Goal: Transaction & Acquisition: Purchase product/service

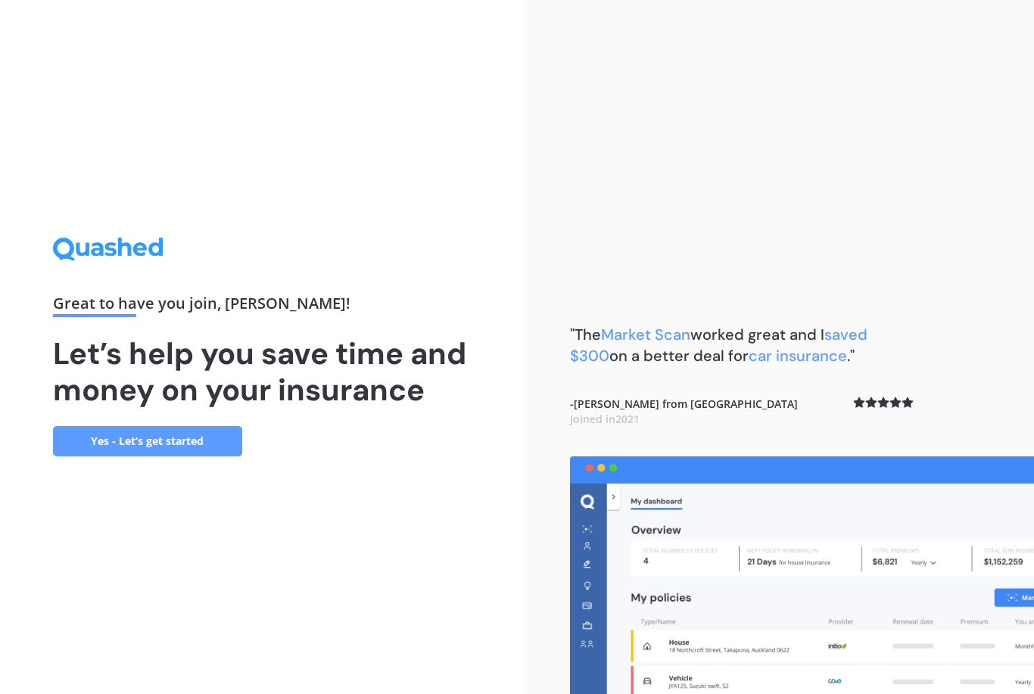
click at [170, 457] on link "Yes - Let’s get started" at bounding box center [147, 441] width 189 height 30
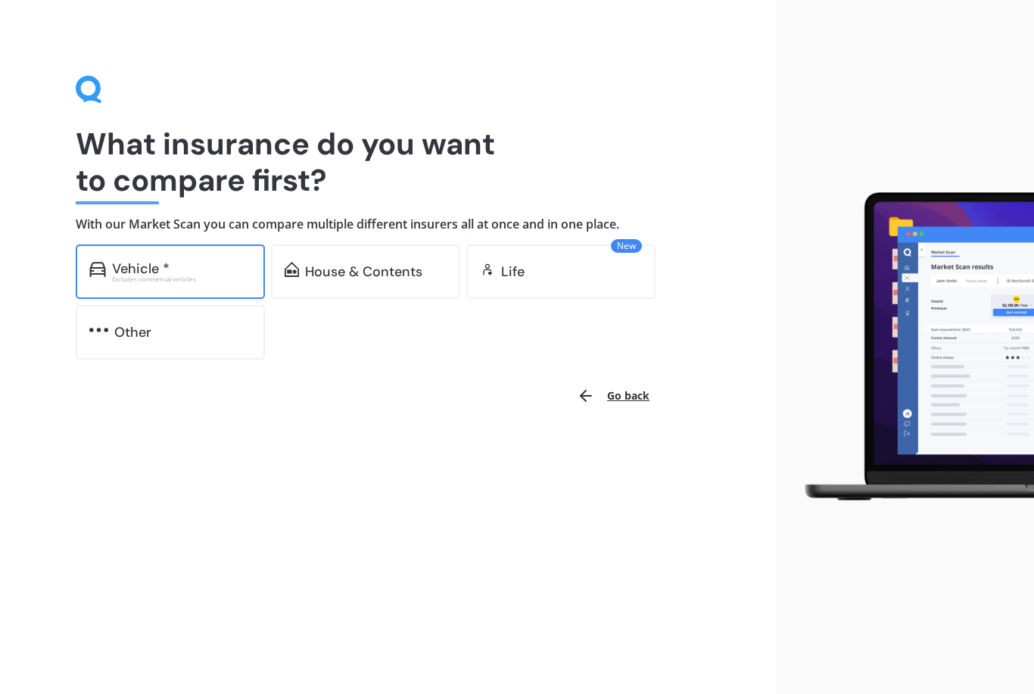
click at [207, 283] on div "Vehicle * Excludes commercial vehicles" at bounding box center [170, 272] width 189 height 55
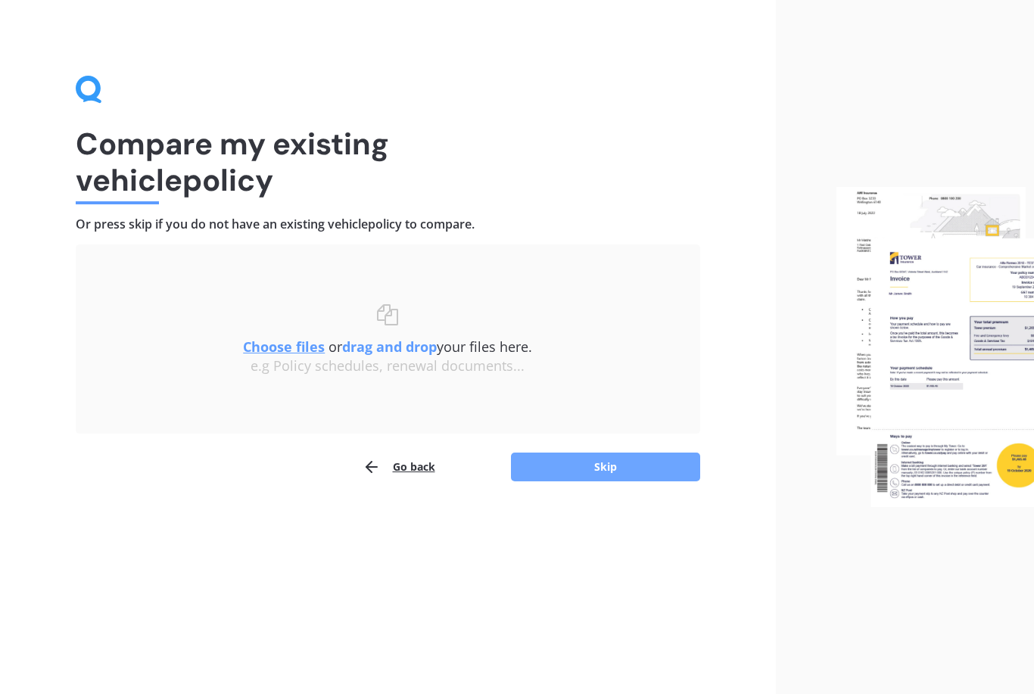
click at [622, 466] on button "Skip" at bounding box center [605, 467] width 189 height 29
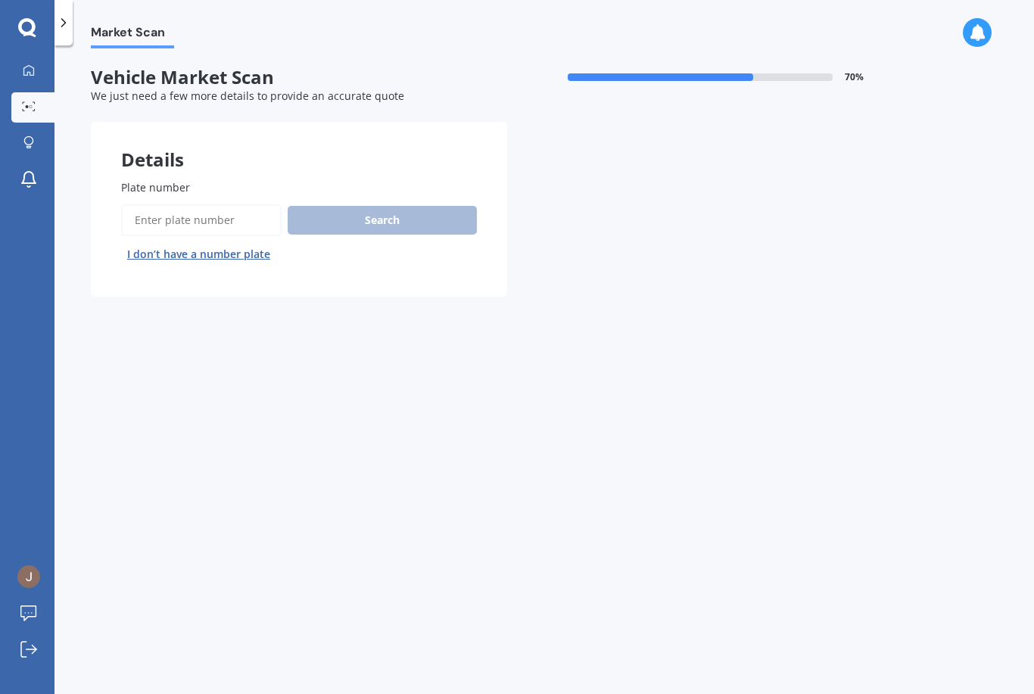
click at [229, 222] on input "Plate number" at bounding box center [201, 220] width 161 height 32
type input "Frs877"
click at [404, 223] on button "Search" at bounding box center [382, 220] width 189 height 29
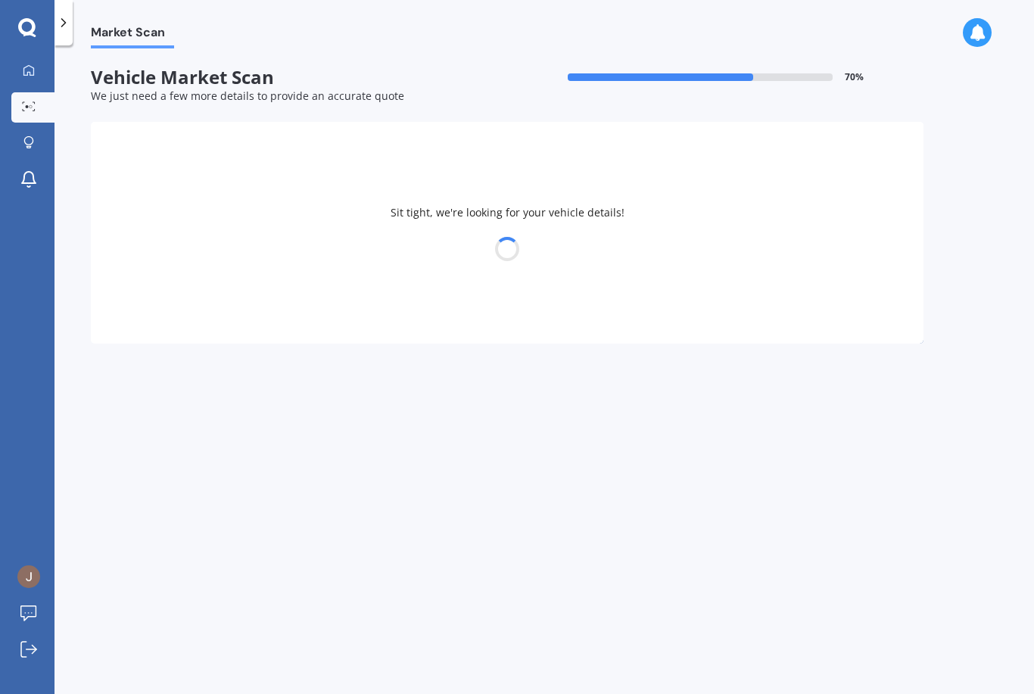
select select "BMW"
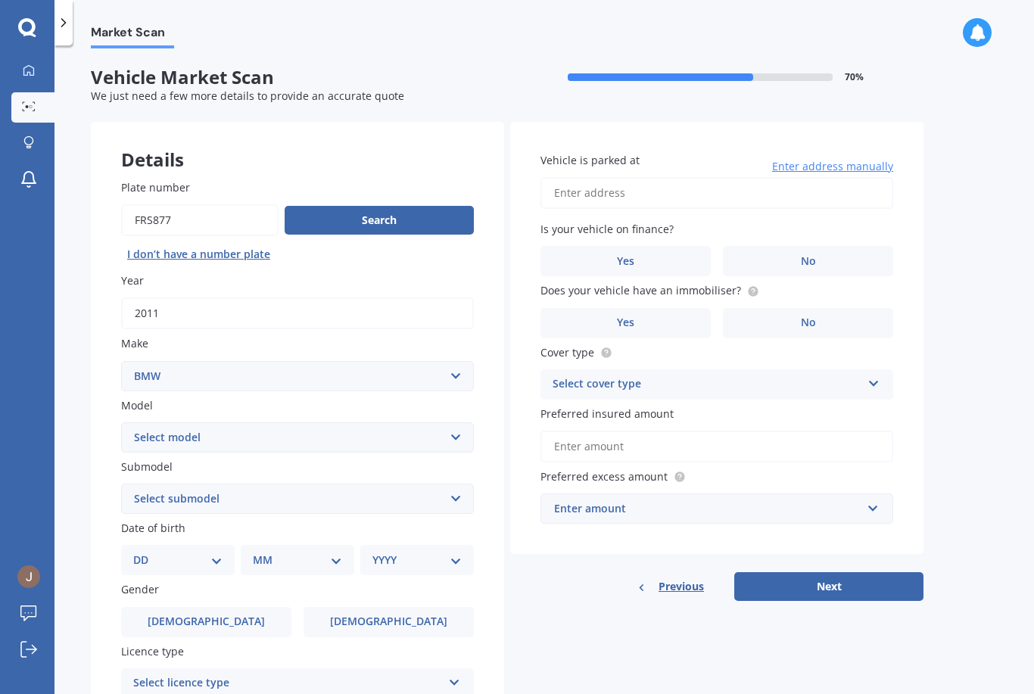
click at [161, 429] on select "Select model 116 116I 118 118D 120 130 218D 220I 225 250 316 318 320 320 i 323 …" at bounding box center [297, 437] width 353 height 30
select select "118"
click at [451, 499] on select "Select submodel (All other) i" at bounding box center [297, 499] width 353 height 30
select select "I"
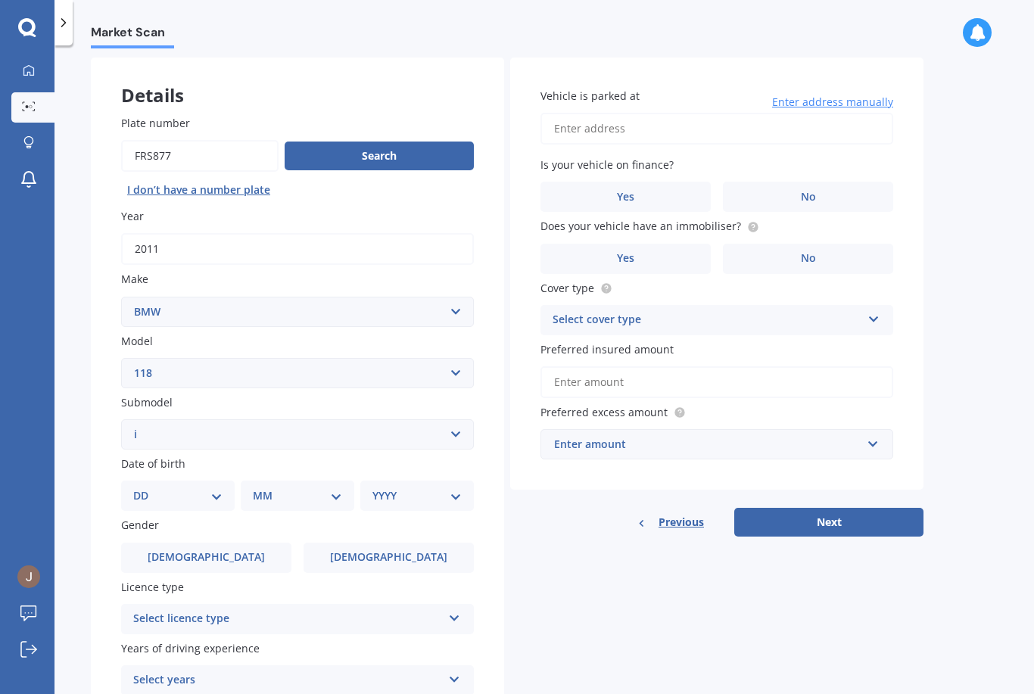
scroll to position [70, 0]
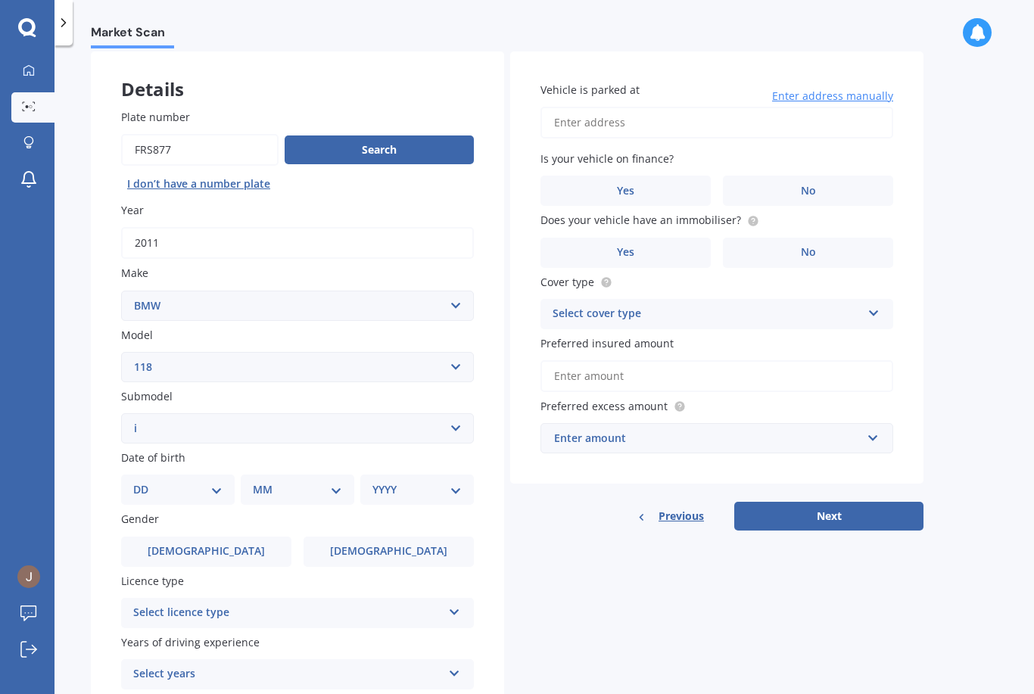
click at [145, 486] on select "DD 01 02 03 04 05 06 07 08 09 10 11 12 13 14 15 16 17 18 19 20 21 22 23 24 25 2…" at bounding box center [177, 490] width 89 height 17
select select "02"
click at [309, 486] on select "MM 01 02 03 04 05 06 07 08 09 10 11 12" at bounding box center [300, 490] width 83 height 17
select select "09"
click at [431, 482] on select "YYYY 2025 2024 2023 2022 2021 2020 2019 2018 2017 2016 2015 2014 2013 2012 2011…" at bounding box center [413, 490] width 83 height 17
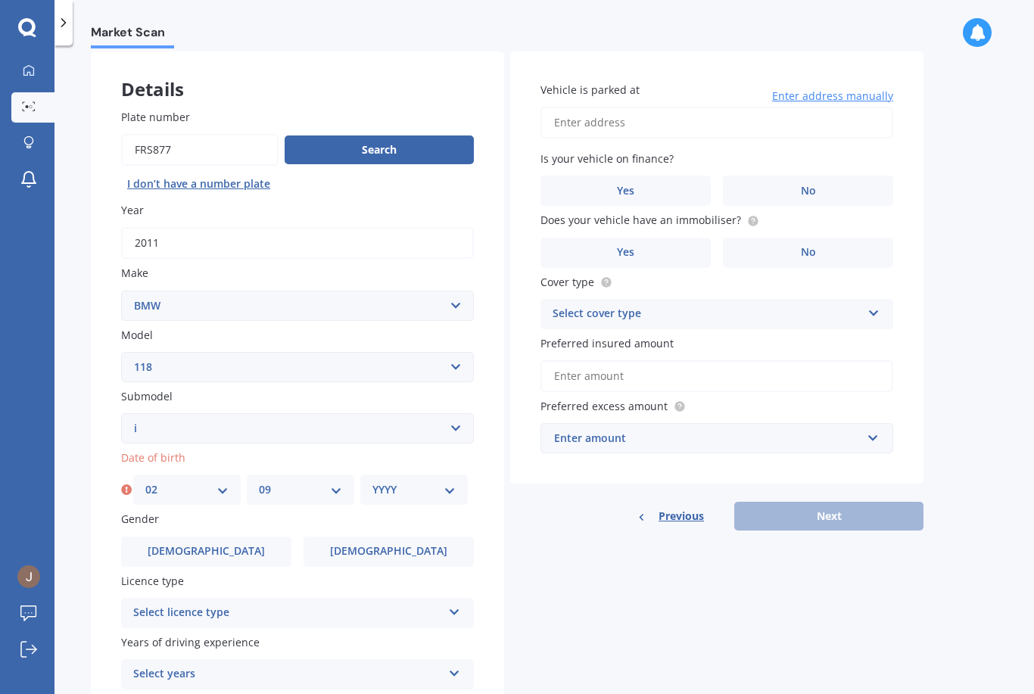
select select "1978"
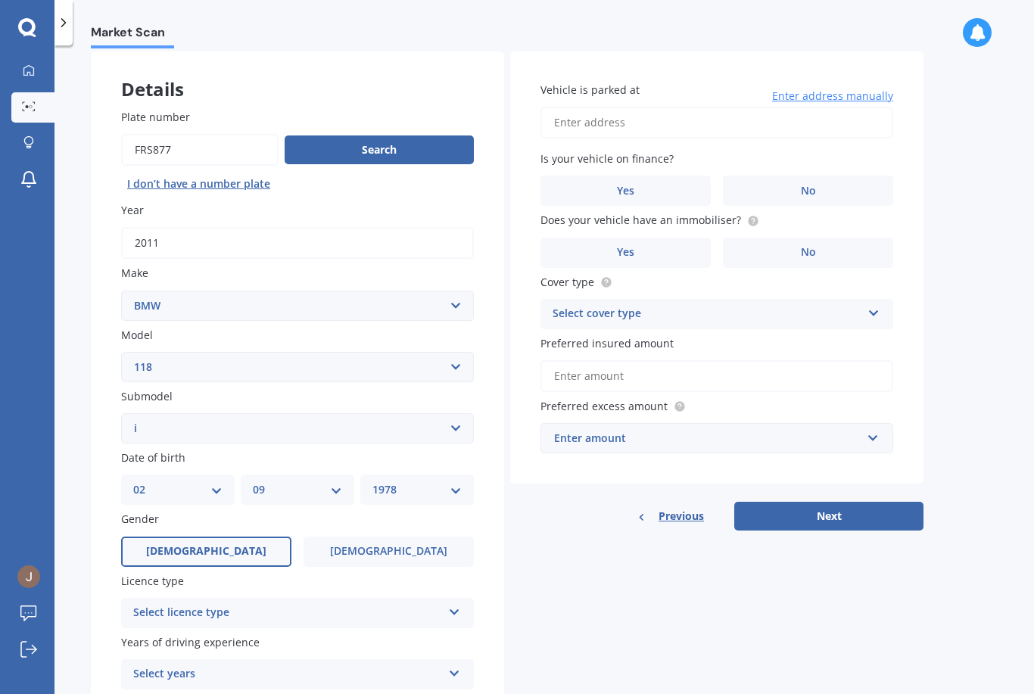
click at [237, 543] on label "Male" at bounding box center [206, 552] width 170 height 30
click at [0, 0] on input "Male" at bounding box center [0, 0] width 0 height 0
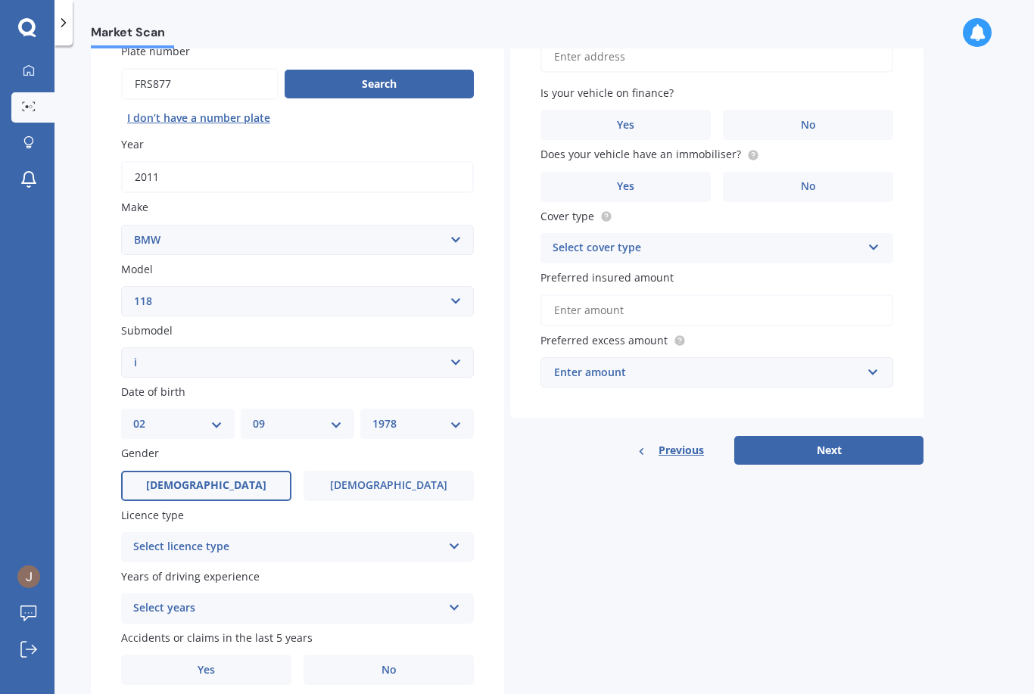
scroll to position [136, 0]
click at [150, 540] on div "Select licence type" at bounding box center [287, 548] width 309 height 18
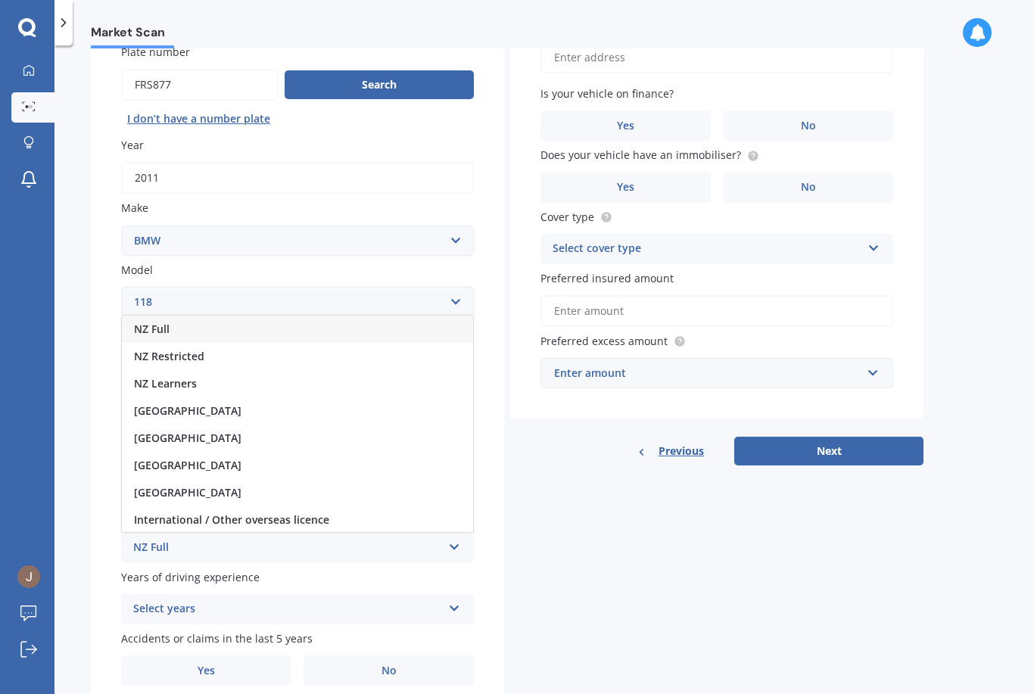
click at [162, 326] on div "NZ Full" at bounding box center [297, 329] width 351 height 27
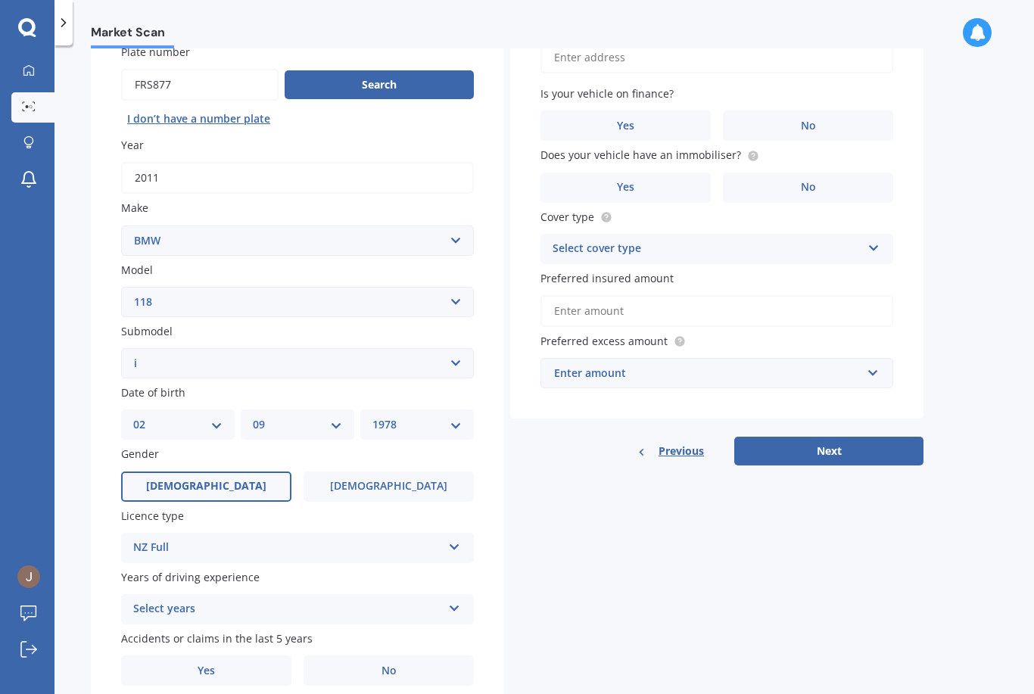
click at [155, 600] on div "Select years" at bounding box center [287, 609] width 309 height 18
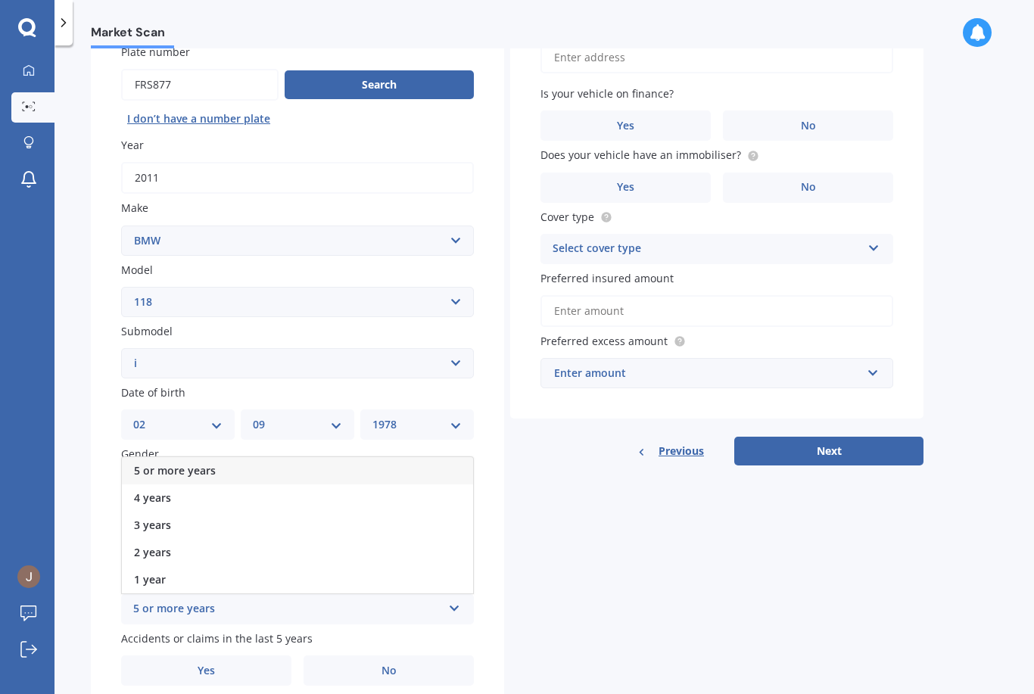
click at [160, 463] on span "5 or more years" at bounding box center [175, 470] width 82 height 14
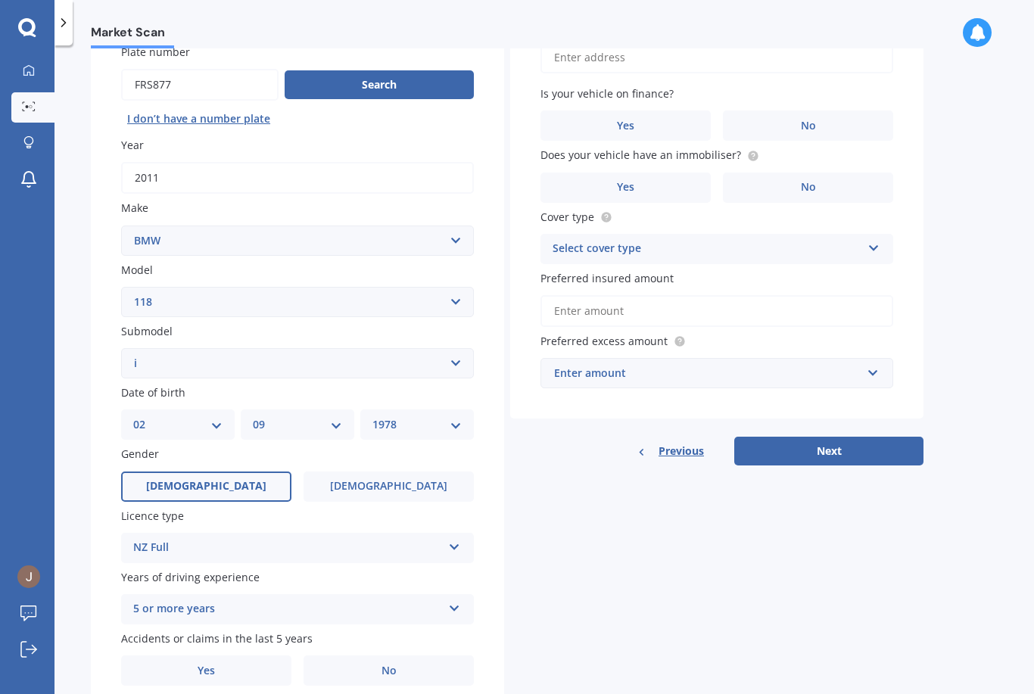
scroll to position [48, 0]
click at [405, 656] on label "No" at bounding box center [389, 671] width 170 height 30
click at [0, 0] on input "No" at bounding box center [0, 0] width 0 height 0
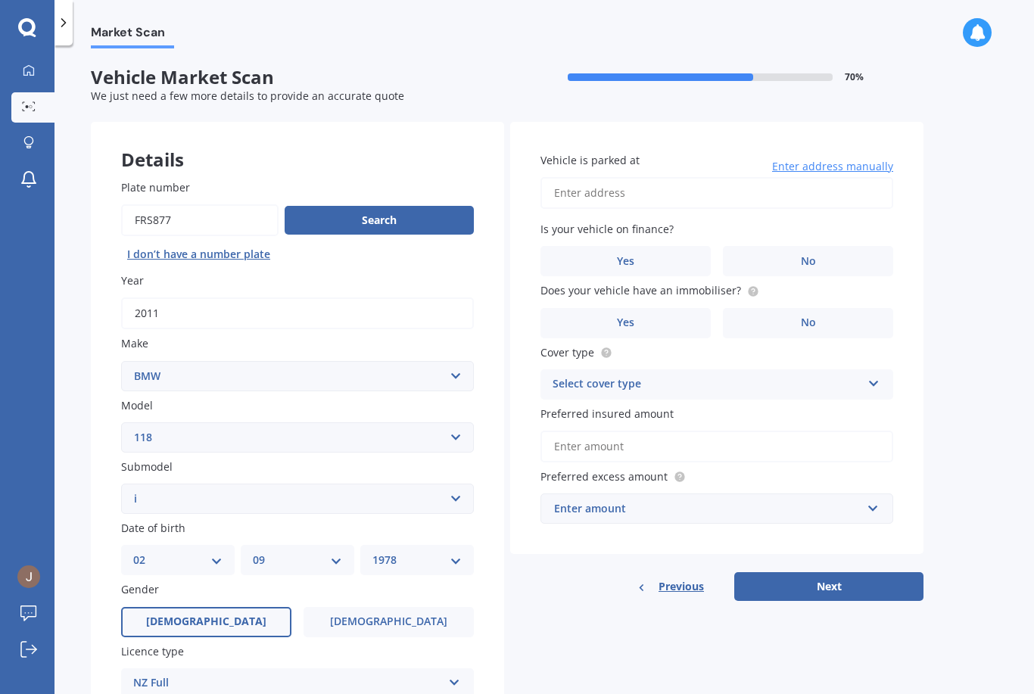
scroll to position [0, 0]
click at [646, 177] on input "Vehicle is parked at" at bounding box center [717, 193] width 353 height 32
type input "10 Park Avenue, Tītahi Bay, Porirua 5022"
click at [801, 255] on span "No" at bounding box center [808, 261] width 15 height 13
click at [0, 0] on input "No" at bounding box center [0, 0] width 0 height 0
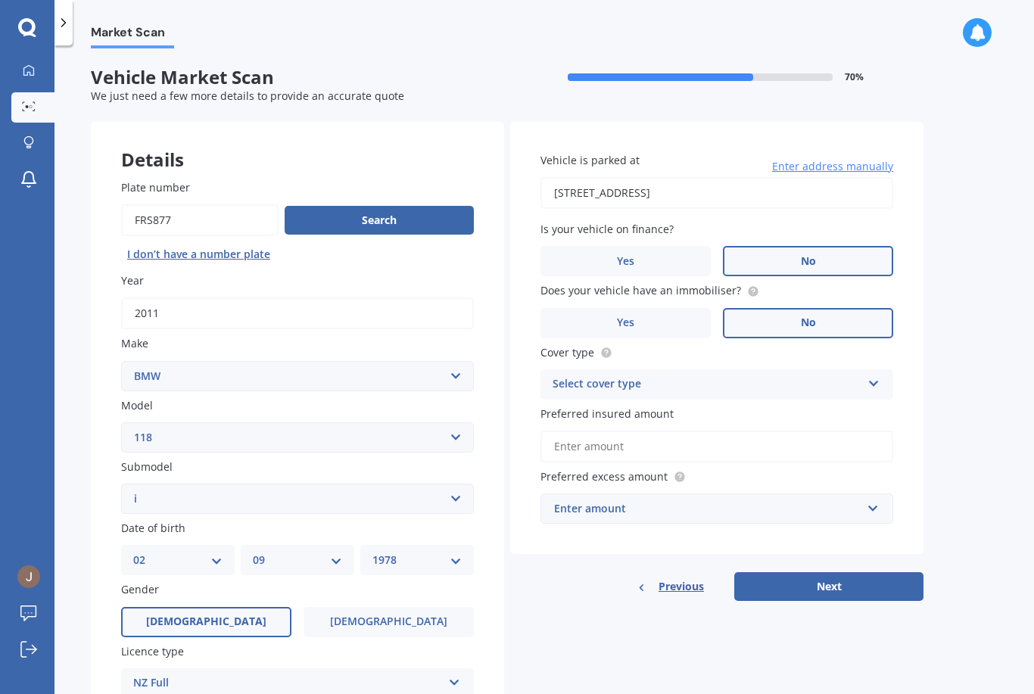
click at [801, 316] on span "No" at bounding box center [808, 322] width 15 height 13
click at [0, 0] on input "No" at bounding box center [0, 0] width 0 height 0
click at [871, 376] on icon at bounding box center [874, 381] width 13 height 11
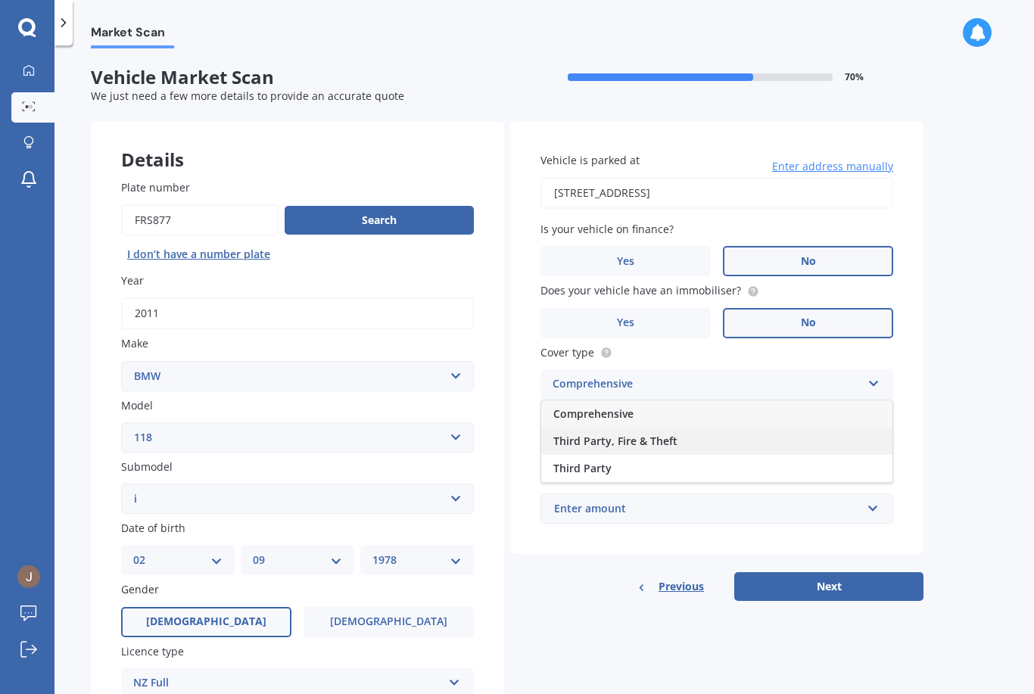
click at [656, 434] on span "Third Party, Fire & Theft" at bounding box center [615, 441] width 124 height 14
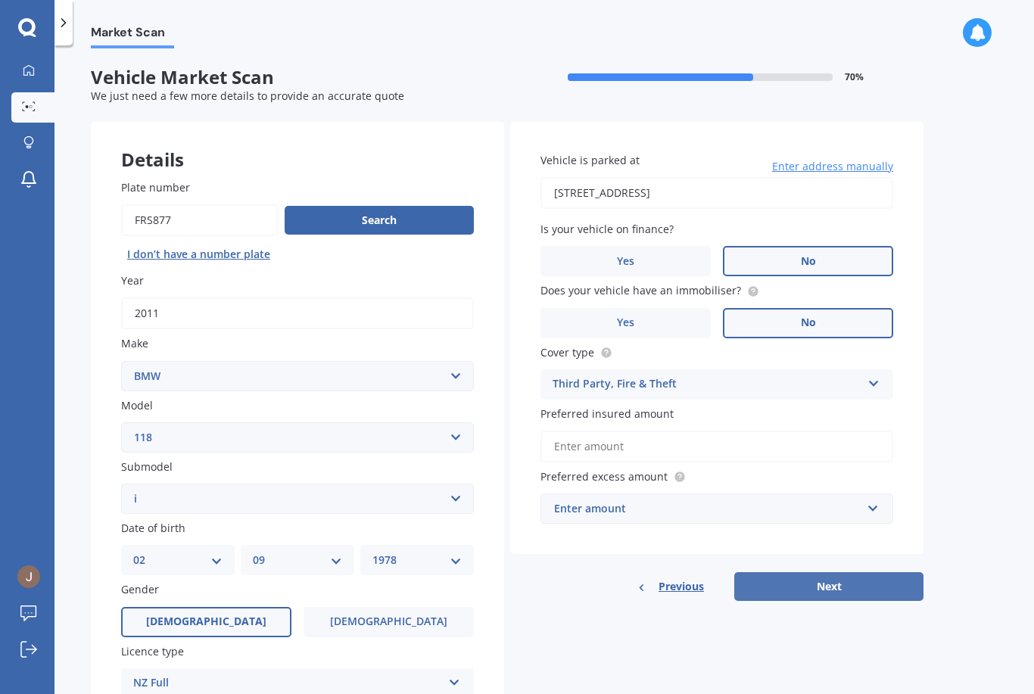
click at [840, 572] on button "Next" at bounding box center [828, 586] width 189 height 29
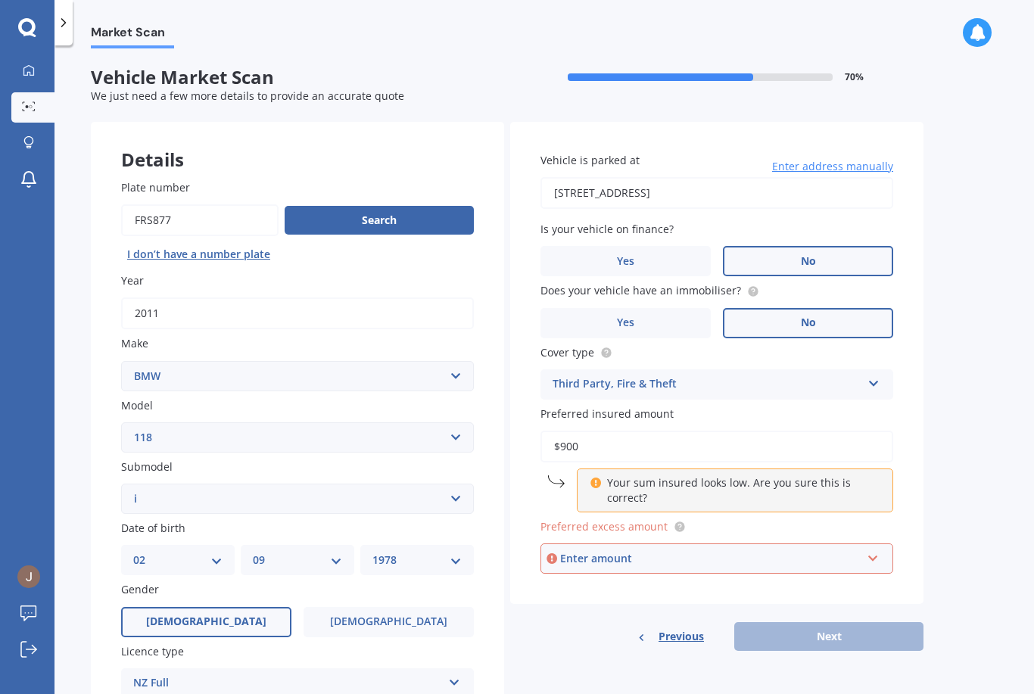
type input "$9,000"
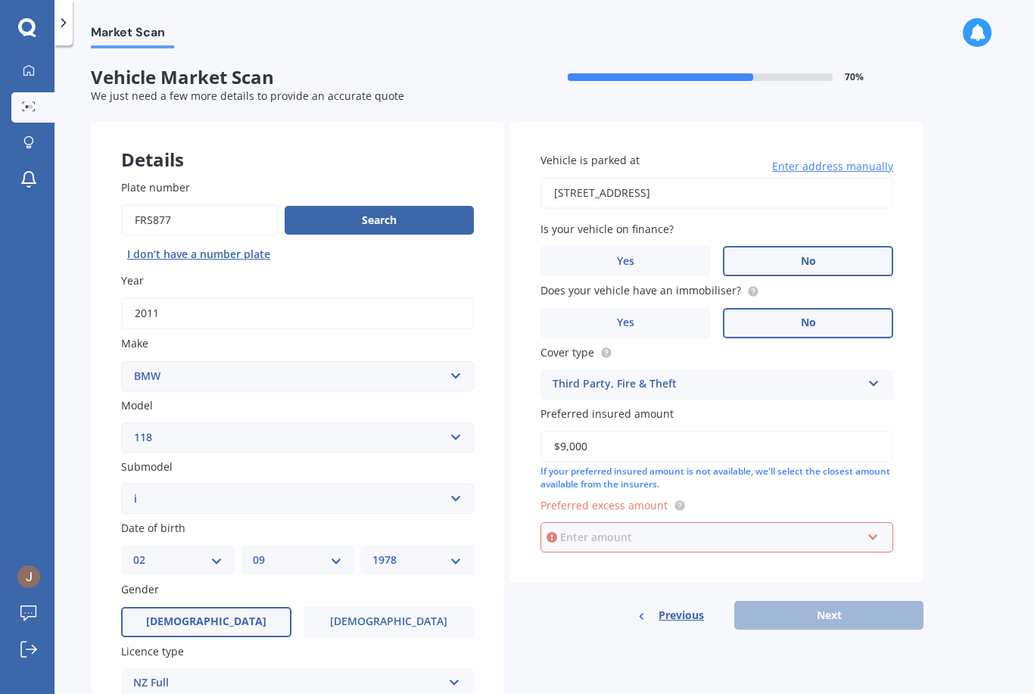
click at [818, 523] on input "text" at bounding box center [711, 537] width 339 height 29
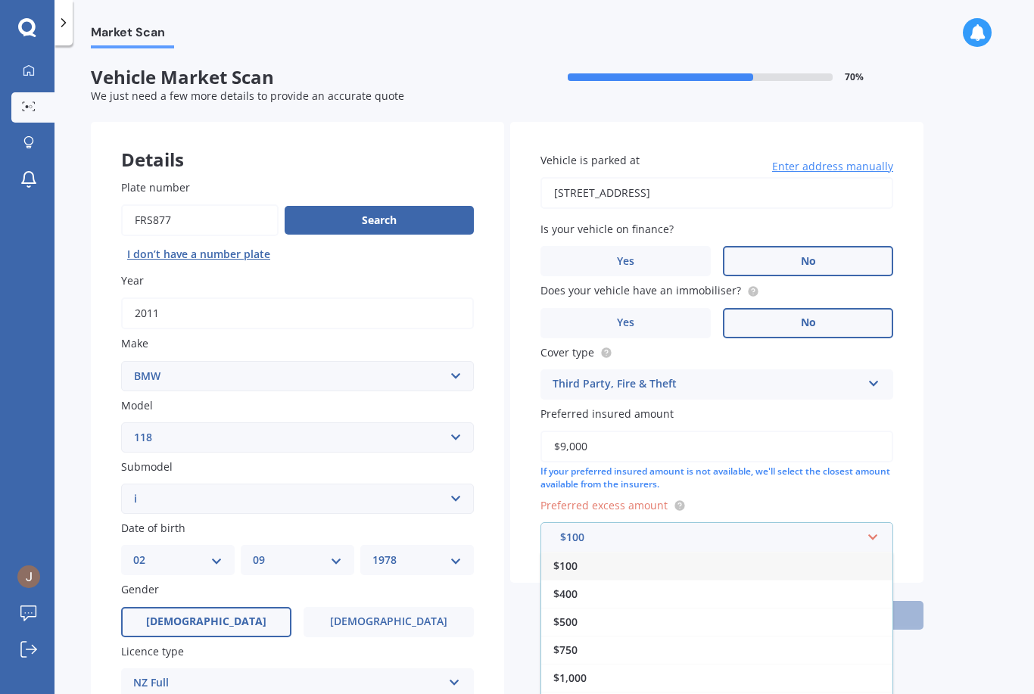
click at [583, 552] on div "$100" at bounding box center [716, 566] width 351 height 28
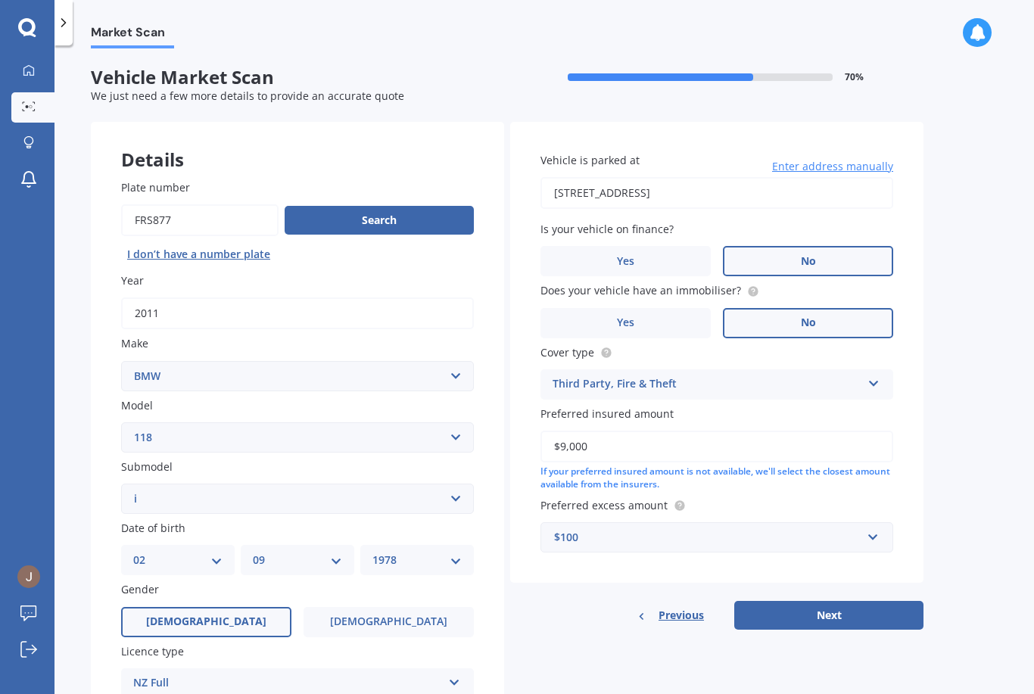
click at [769, 529] on div "$100" at bounding box center [707, 537] width 307 height 17
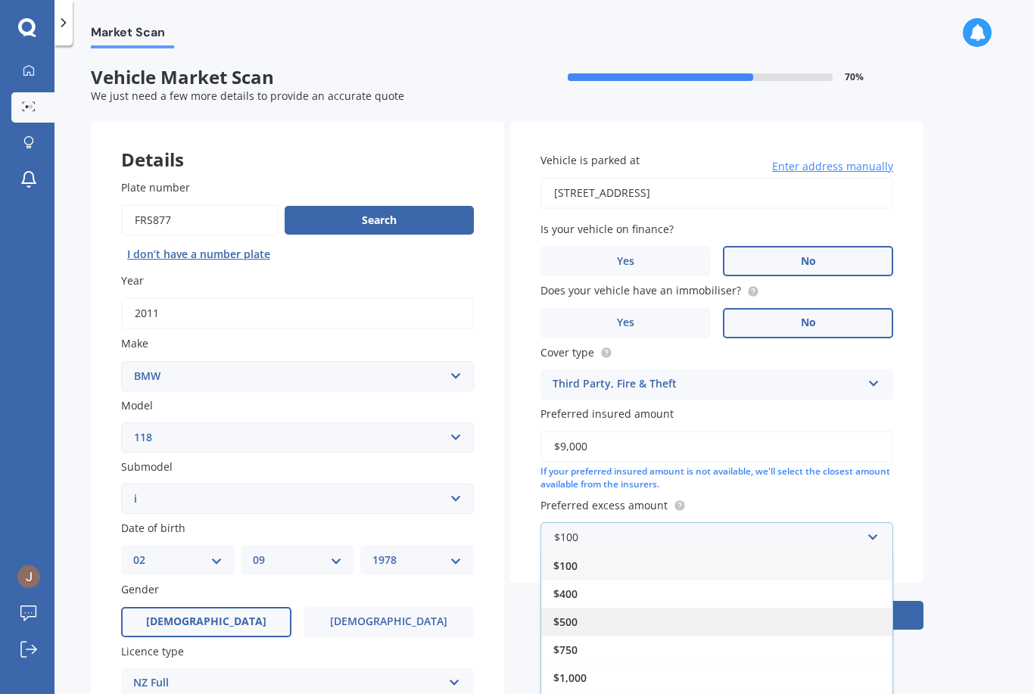
click at [591, 608] on div "$500" at bounding box center [716, 622] width 351 height 28
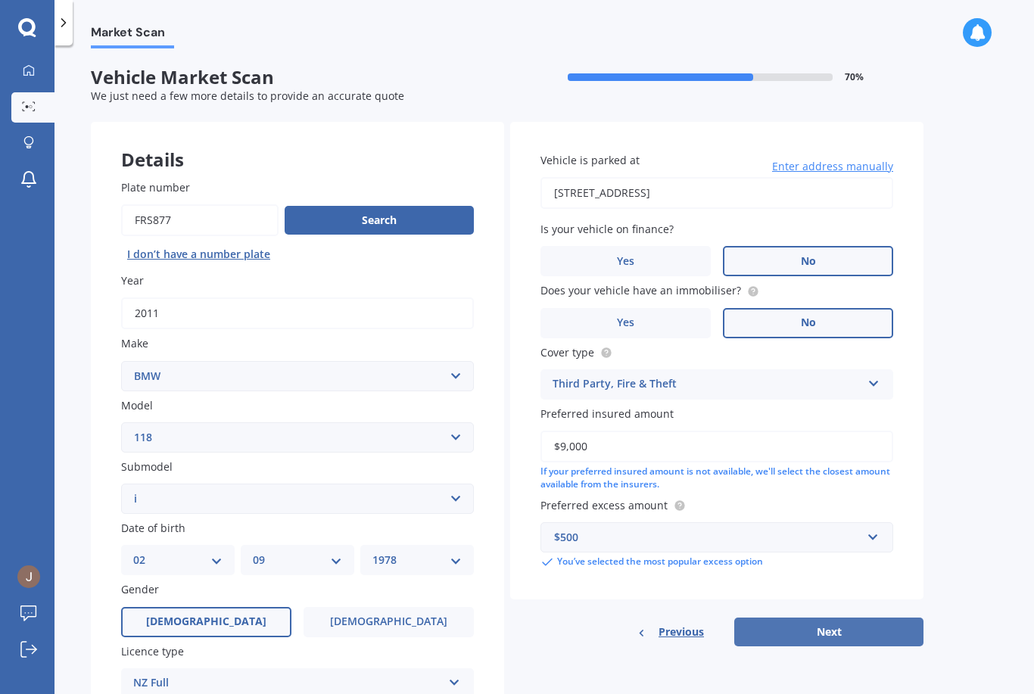
click at [843, 618] on button "Next" at bounding box center [828, 632] width 189 height 29
select select "02"
select select "09"
select select "1978"
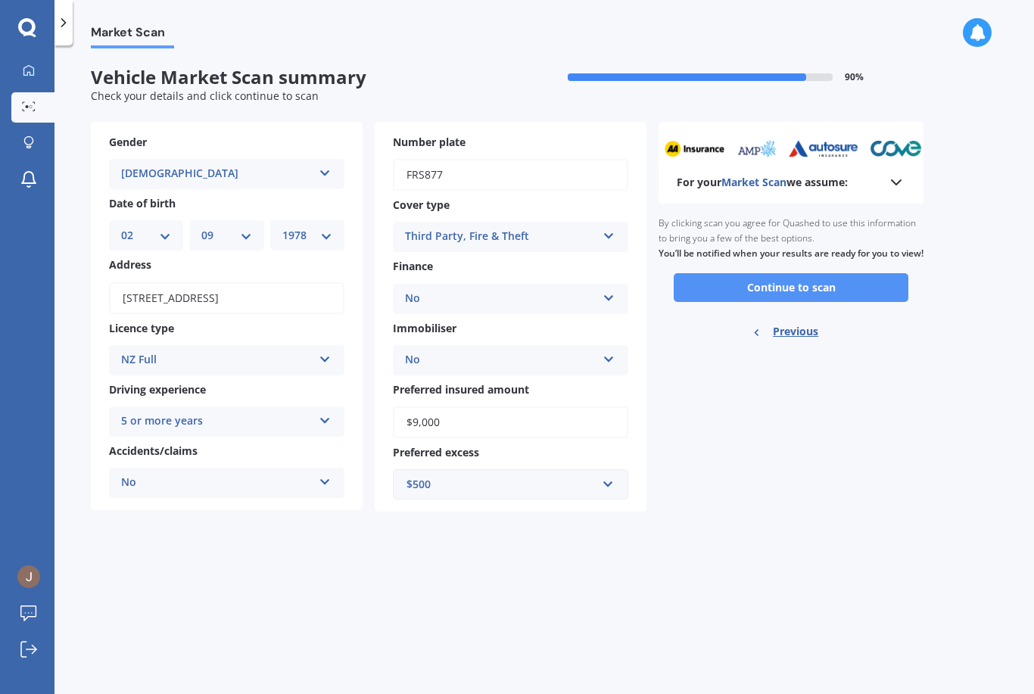
click at [808, 273] on button "Continue to scan" at bounding box center [791, 287] width 235 height 29
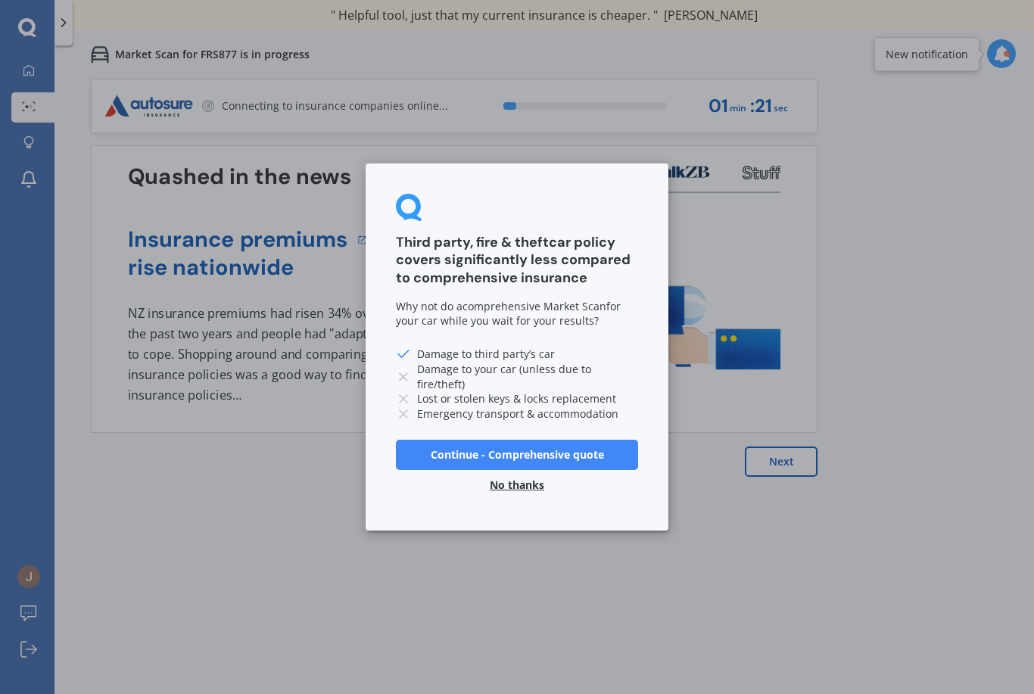
click at [525, 538] on div "Third party, fire & theft car policy covers significantly less compared to comp…" at bounding box center [517, 347] width 1034 height 694
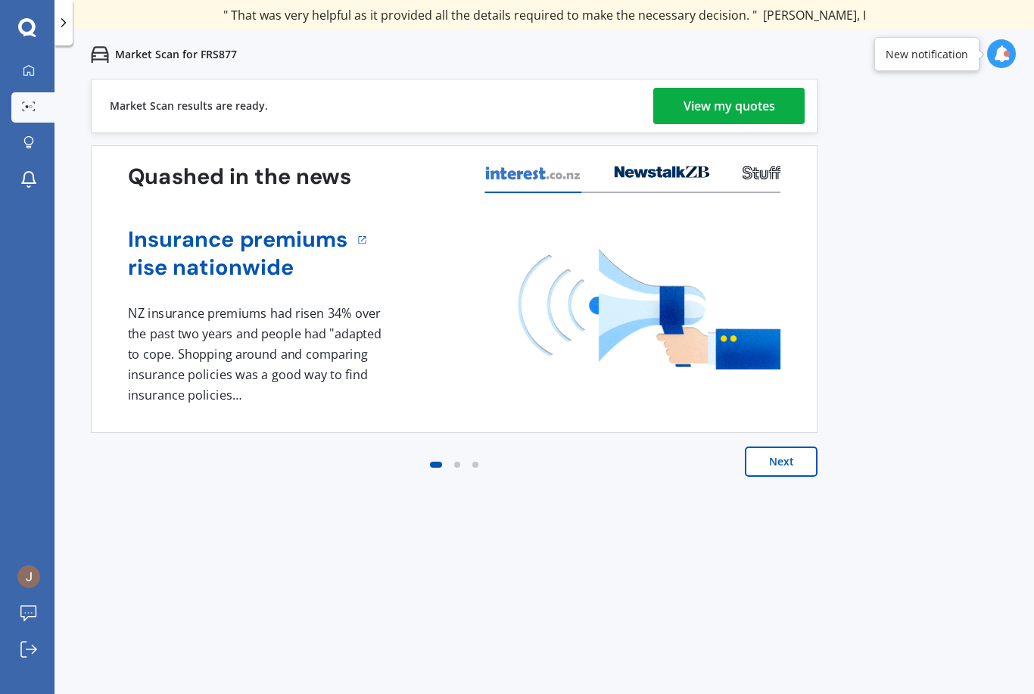
click at [738, 103] on div "View my quotes" at bounding box center [730, 106] width 92 height 36
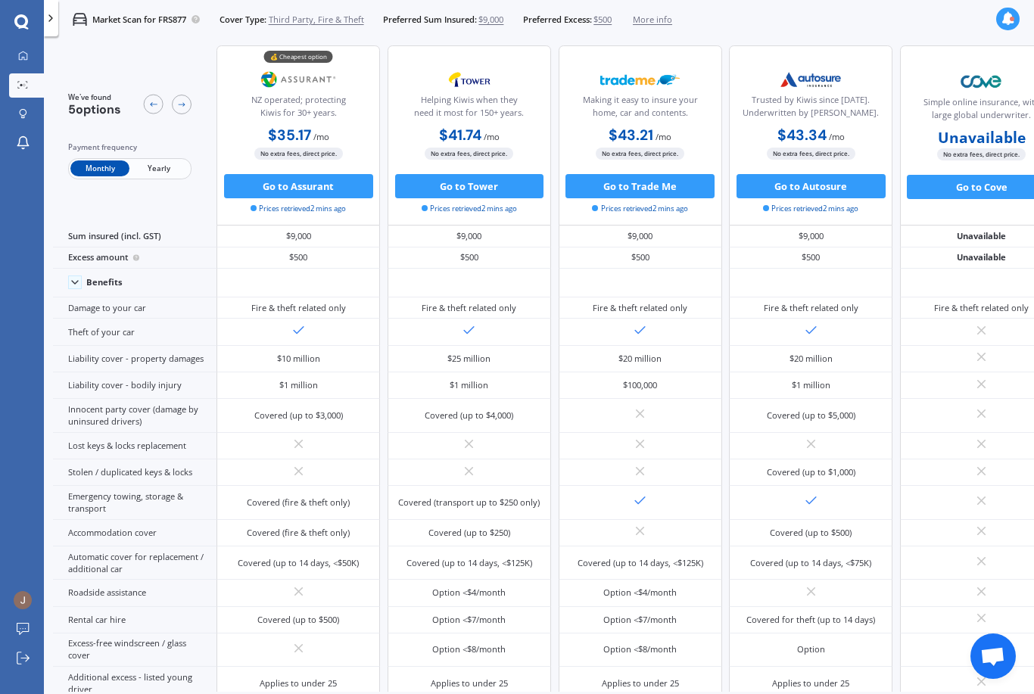
scroll to position [8, 0]
click at [171, 170] on span "Yearly" at bounding box center [158, 169] width 59 height 16
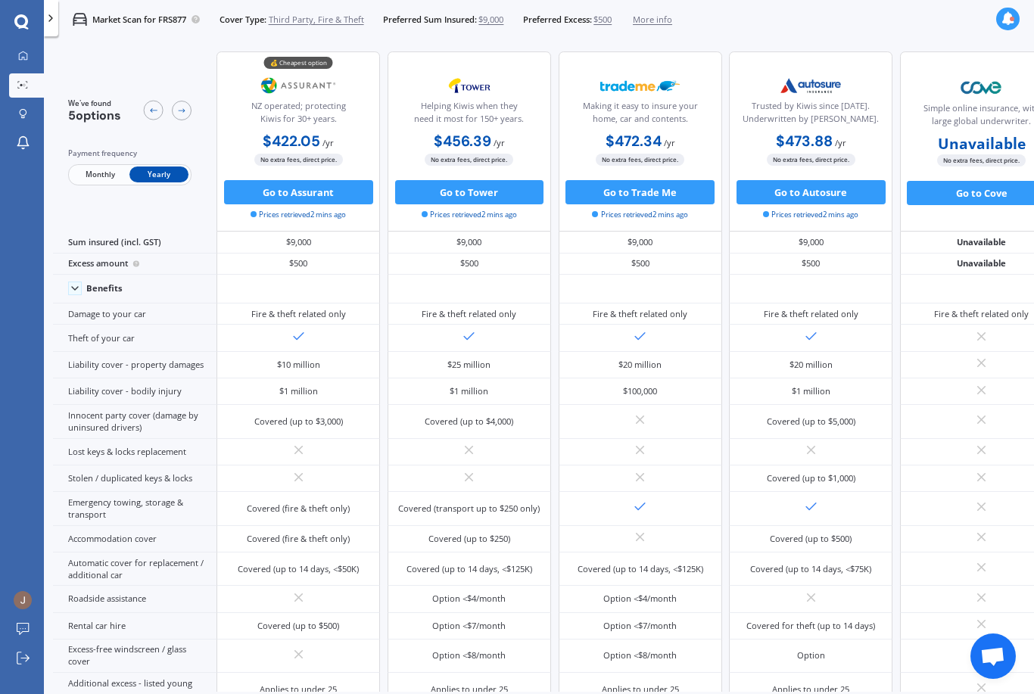
scroll to position [0, 0]
